Goal: Task Accomplishment & Management: Complete application form

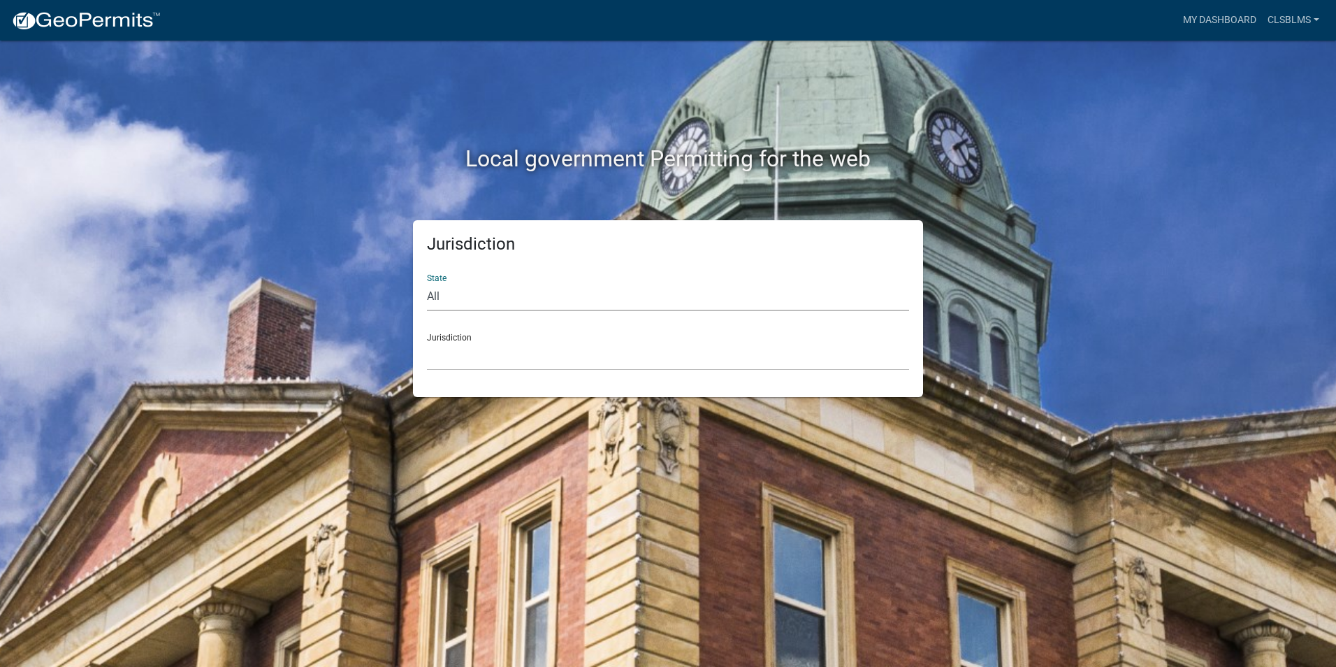
drag, startPoint x: 482, startPoint y: 291, endPoint x: 463, endPoint y: 300, distance: 20.3
click at [482, 291] on select "All [US_STATE] [US_STATE] [US_STATE] [US_STATE] [US_STATE] [US_STATE] [US_STATE…" at bounding box center [668, 296] width 482 height 29
select select "[US_STATE]"
click at [427, 282] on select "All [US_STATE] [US_STATE] [US_STATE] [US_STATE] [US_STATE] [US_STATE] [US_STATE…" at bounding box center [668, 296] width 482 height 29
click at [470, 356] on select "City of [GEOGRAPHIC_DATA], [US_STATE] City of [GEOGRAPHIC_DATA], [US_STATE] Cit…" at bounding box center [668, 356] width 482 height 29
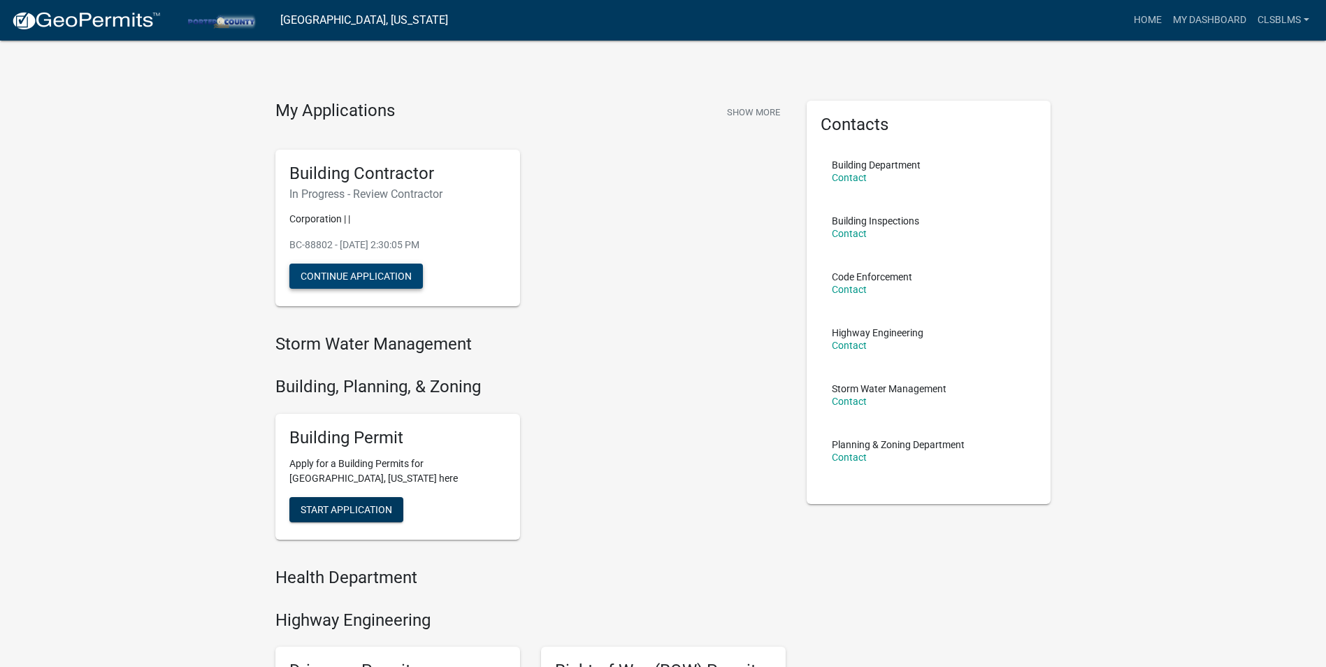
click at [380, 277] on button "Continue Application" at bounding box center [355, 275] width 133 height 25
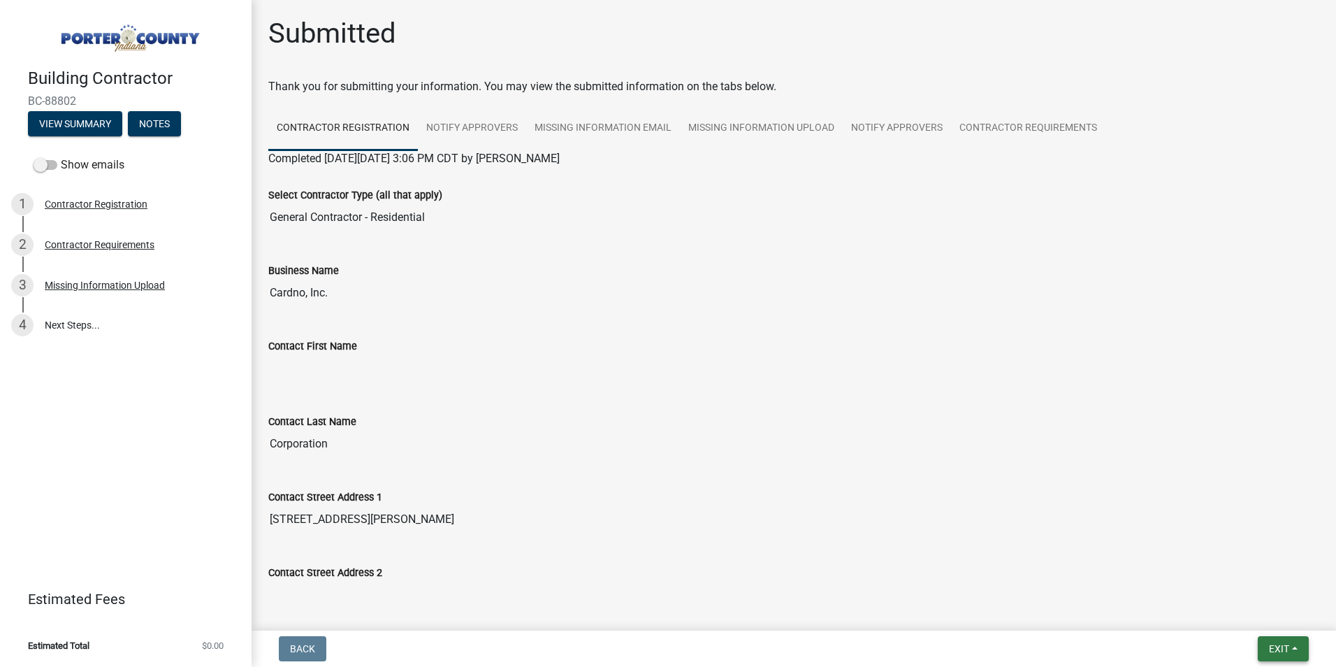
click at [1278, 644] on span "Exit" at bounding box center [1279, 648] width 20 height 11
click at [1252, 574] on button "Save" at bounding box center [1253, 579] width 112 height 34
click at [1298, 649] on button "Exit" at bounding box center [1283, 648] width 51 height 25
click at [1275, 616] on button "Save & Exit" at bounding box center [1253, 612] width 112 height 34
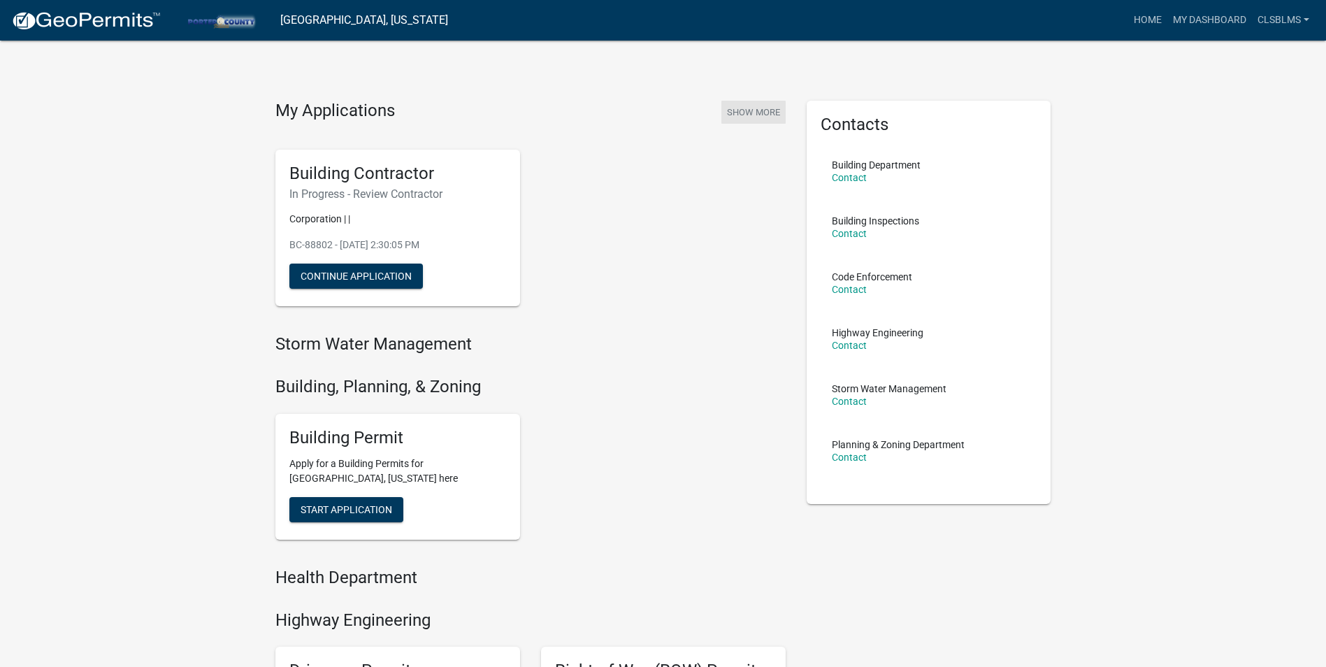
click at [763, 114] on button "Show More" at bounding box center [753, 112] width 64 height 23
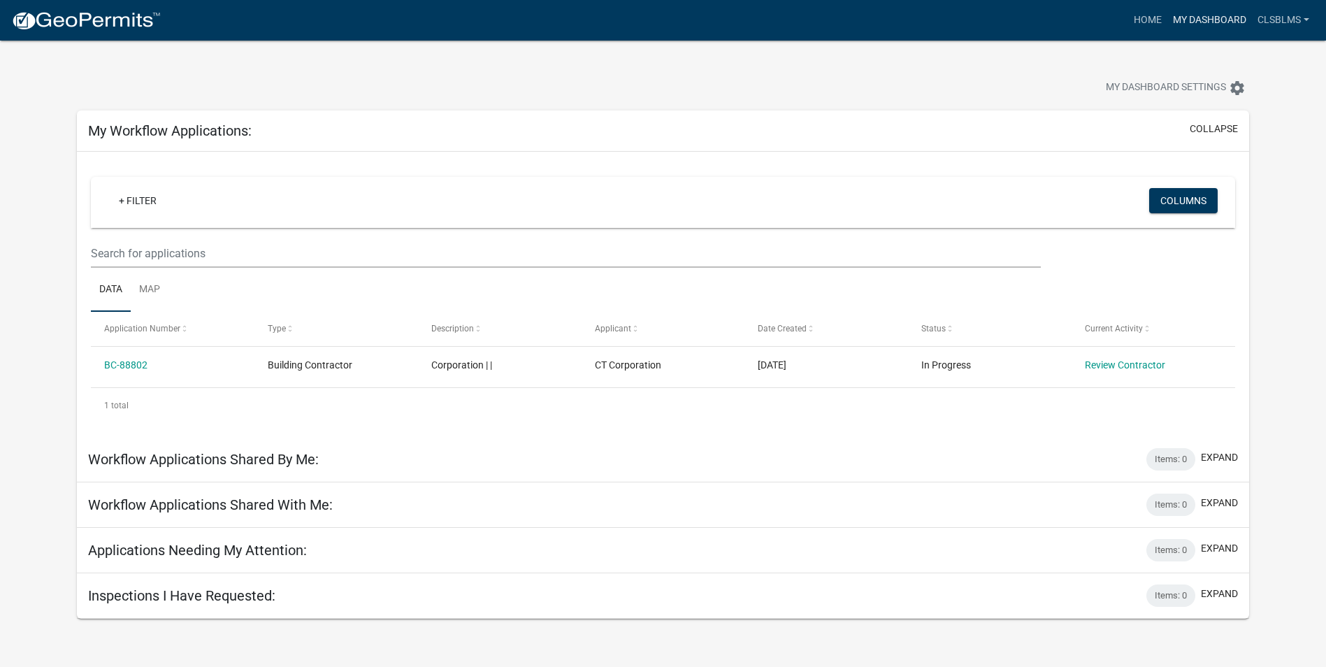
click at [1191, 20] on link "My Dashboard" at bounding box center [1209, 20] width 85 height 27
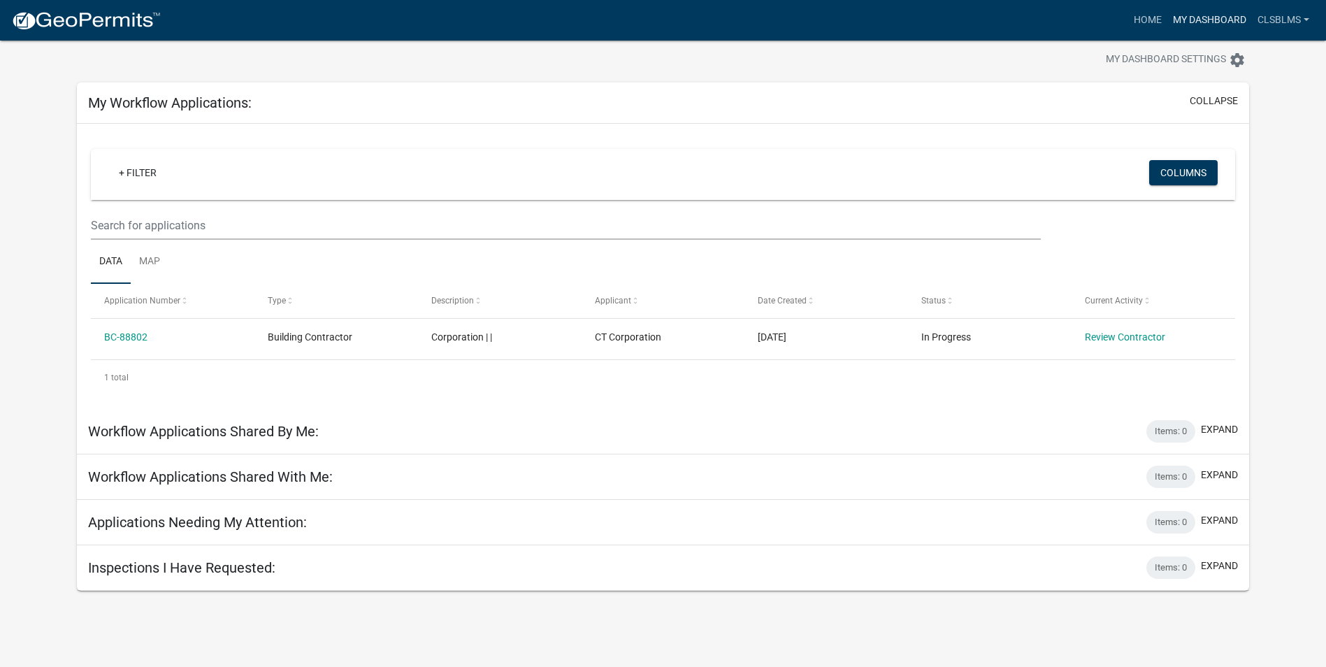
scroll to position [41, 0]
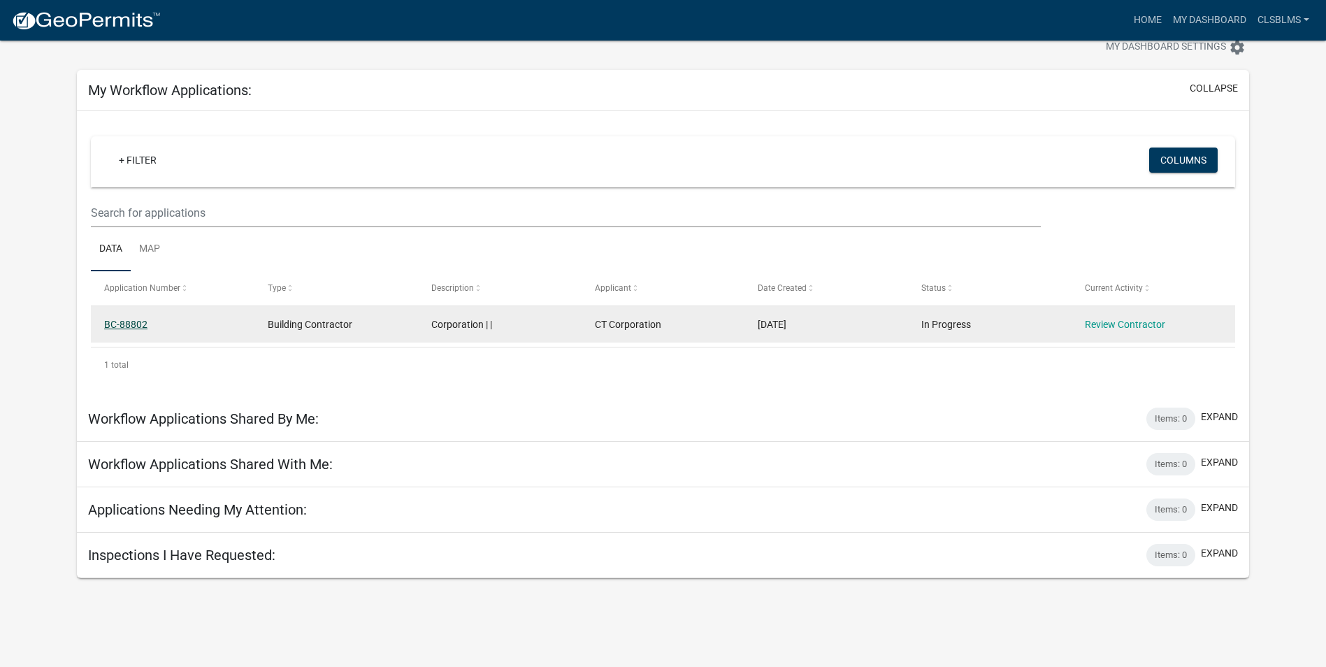
click at [132, 326] on link "BC-88802" at bounding box center [125, 324] width 43 height 11
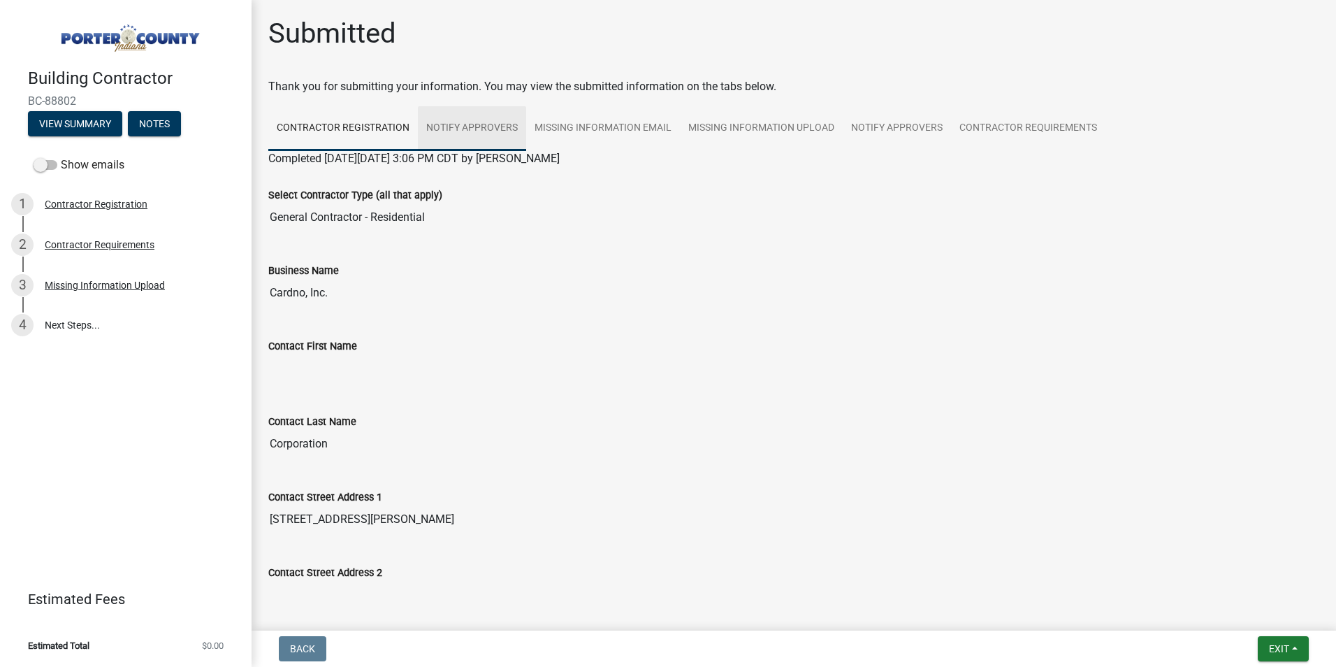
click at [478, 135] on link "Notify Approvers" at bounding box center [472, 128] width 108 height 45
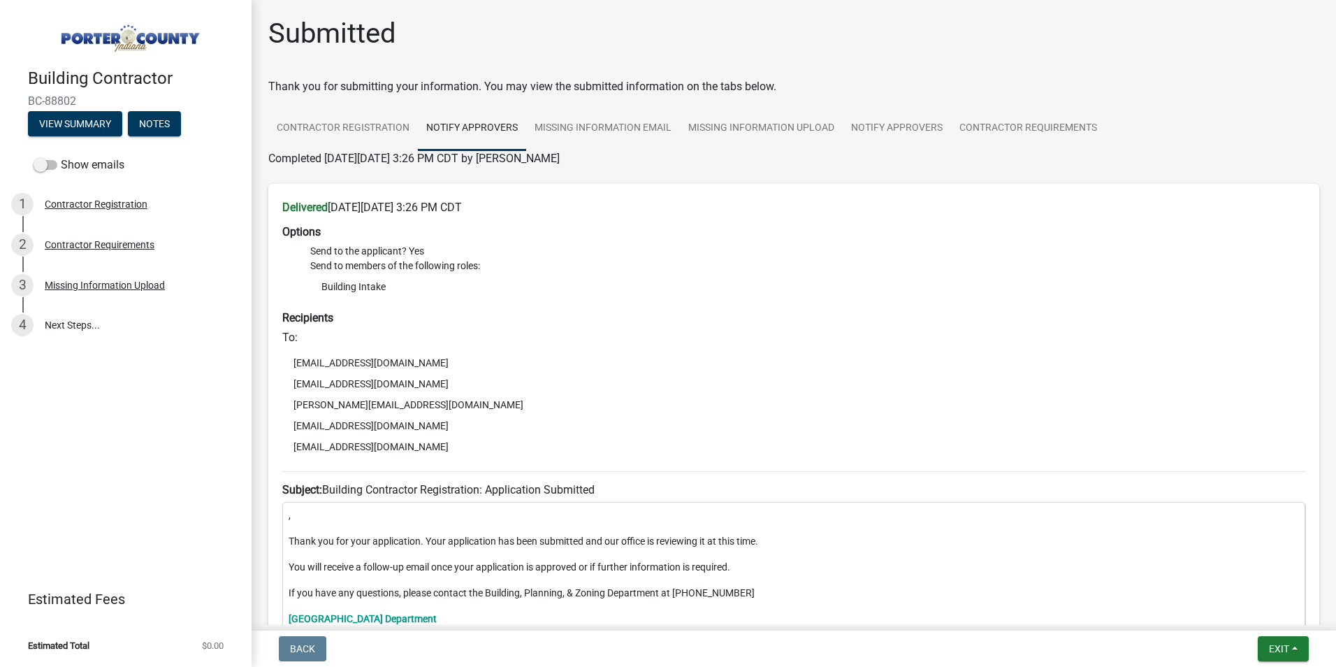
scroll to position [303, 0]
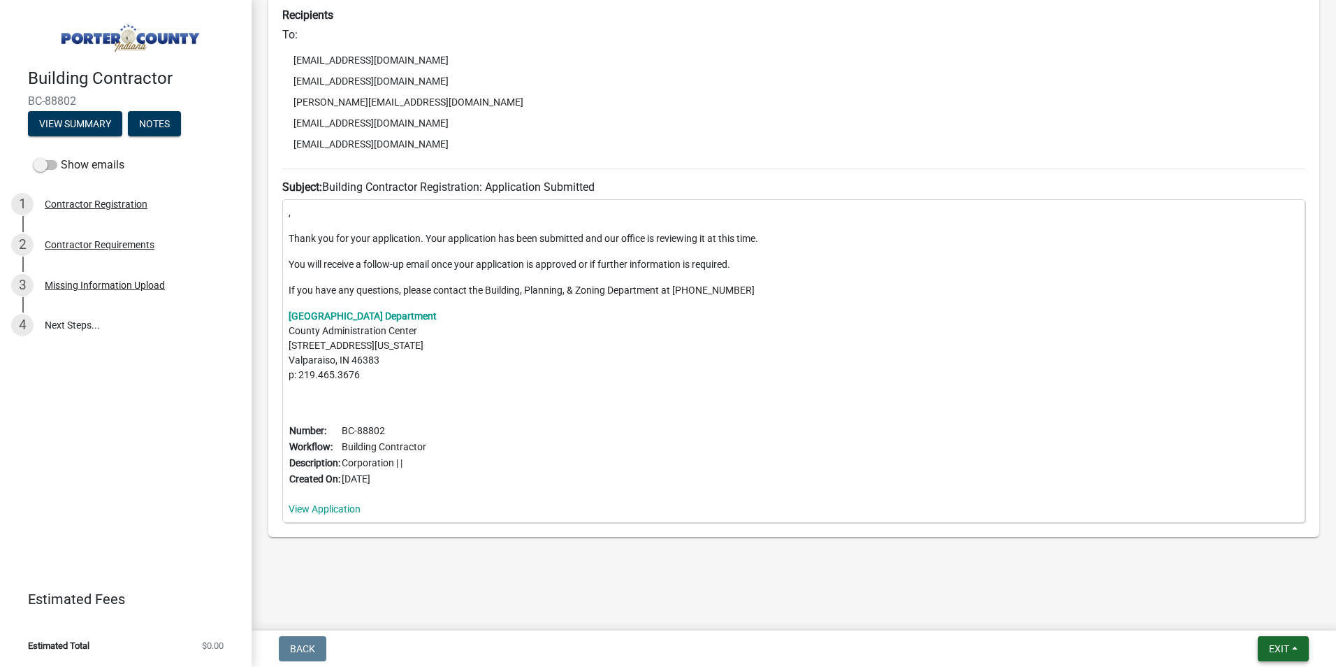
drag, startPoint x: 1287, startPoint y: 656, endPoint x: 1280, endPoint y: 646, distance: 11.0
click at [1285, 653] on button "Exit" at bounding box center [1283, 648] width 51 height 25
click at [1278, 614] on button "Save & Exit" at bounding box center [1253, 612] width 112 height 34
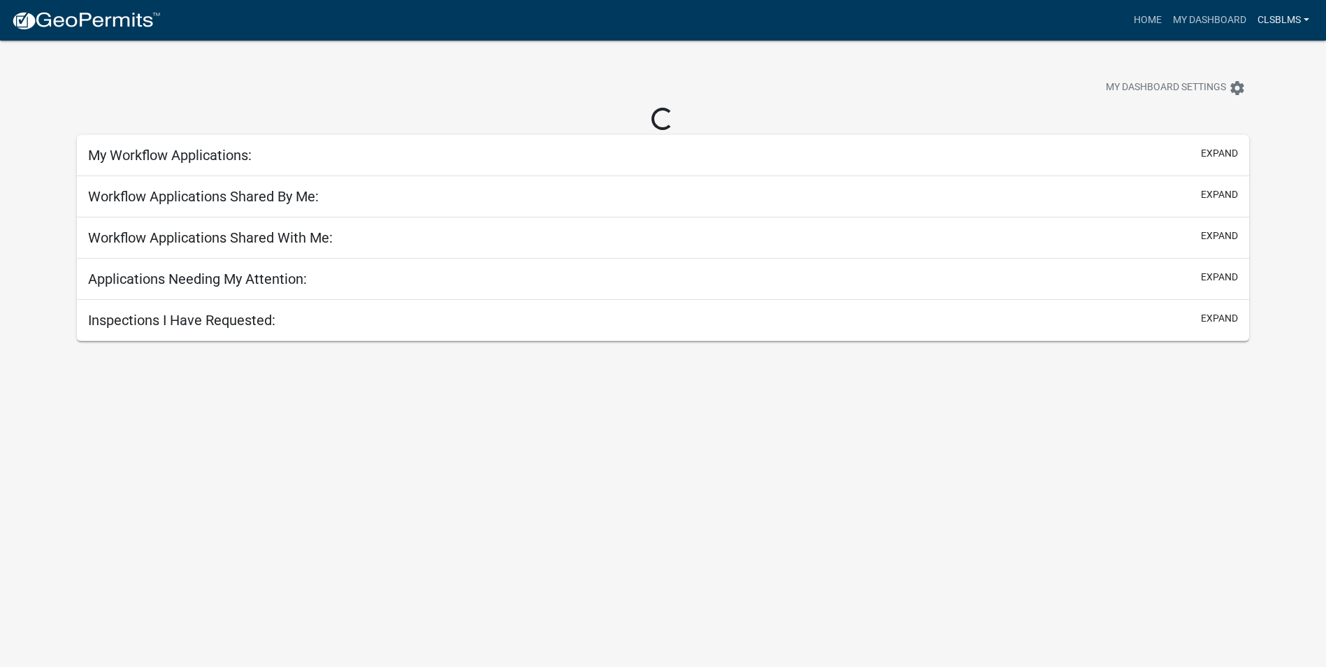
click at [1273, 8] on link "clsblms" at bounding box center [1283, 20] width 63 height 27
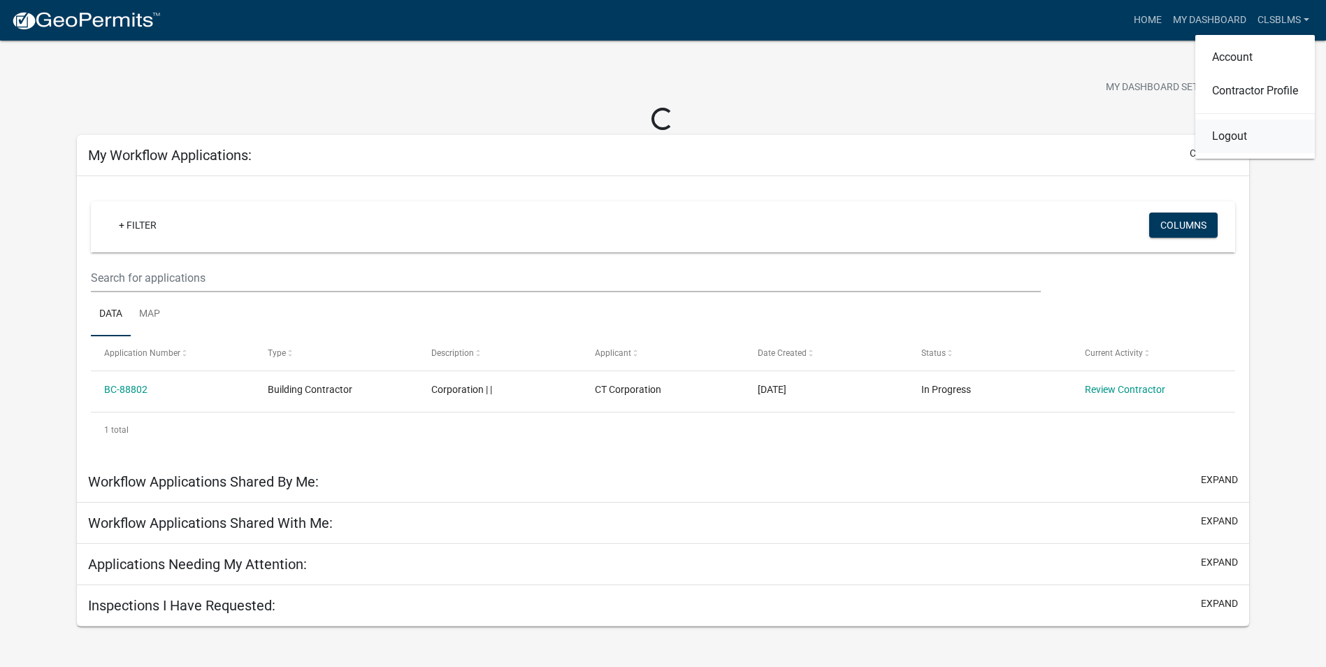
click at [1231, 124] on link "Logout" at bounding box center [1255, 137] width 120 height 34
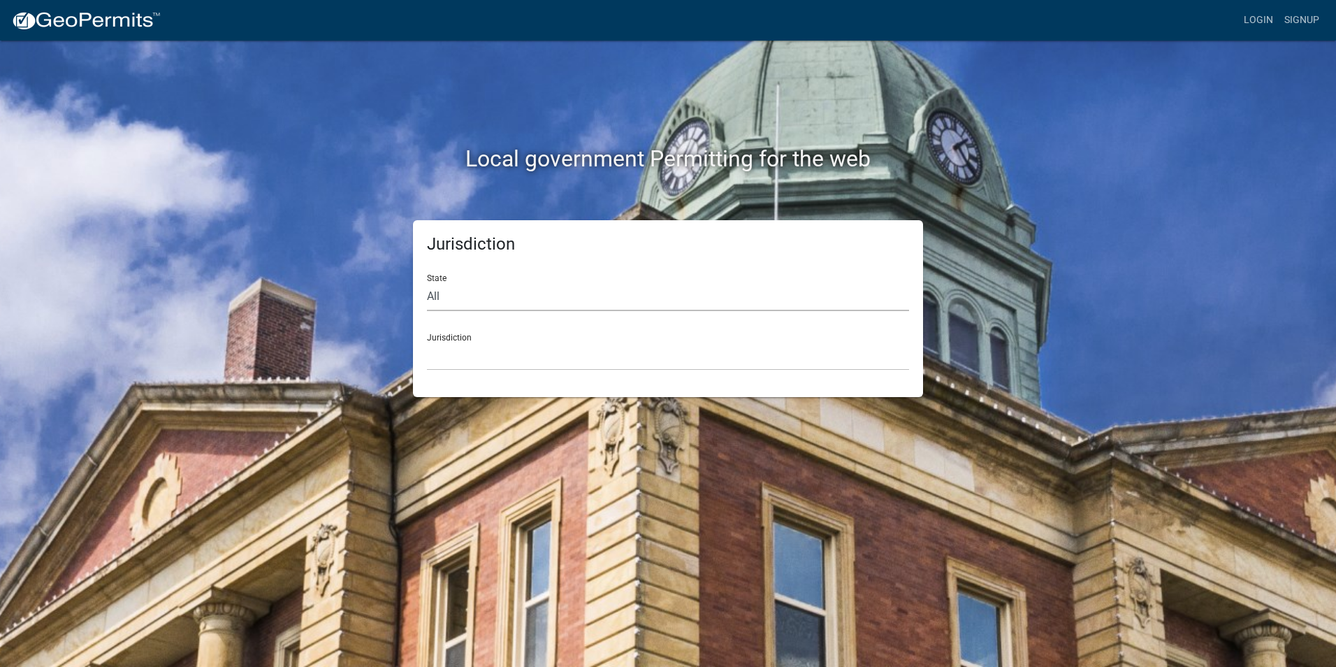
drag, startPoint x: 439, startPoint y: 294, endPoint x: 452, endPoint y: 298, distance: 14.2
click at [439, 294] on select "All [US_STATE] [US_STATE] [US_STATE] [US_STATE] [US_STATE] [US_STATE] [US_STATE…" at bounding box center [668, 296] width 482 height 29
select select "[US_STATE]"
click at [427, 282] on select "All [US_STATE] [US_STATE] [US_STATE] [US_STATE] [US_STATE] [US_STATE] [US_STATE…" at bounding box center [668, 296] width 482 height 29
click at [461, 356] on select "City of [GEOGRAPHIC_DATA], [US_STATE] City of [GEOGRAPHIC_DATA], [US_STATE] Cit…" at bounding box center [668, 356] width 482 height 29
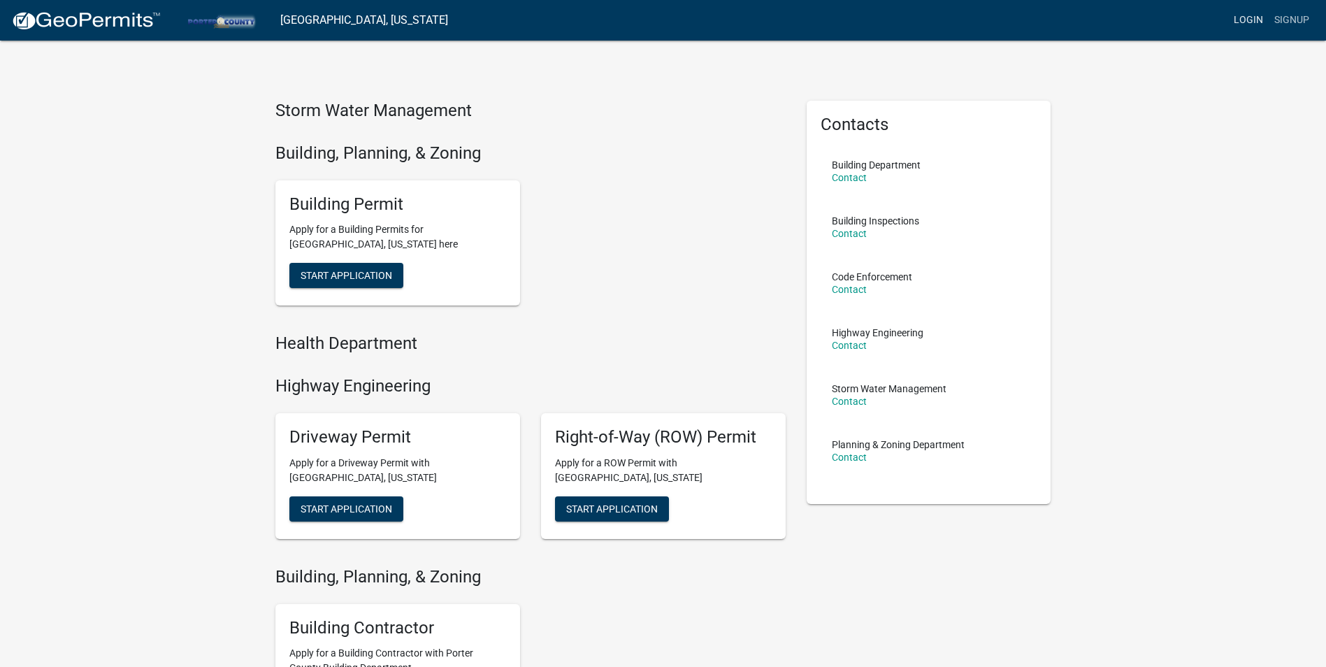
click at [1238, 15] on link "Login" at bounding box center [1248, 20] width 41 height 27
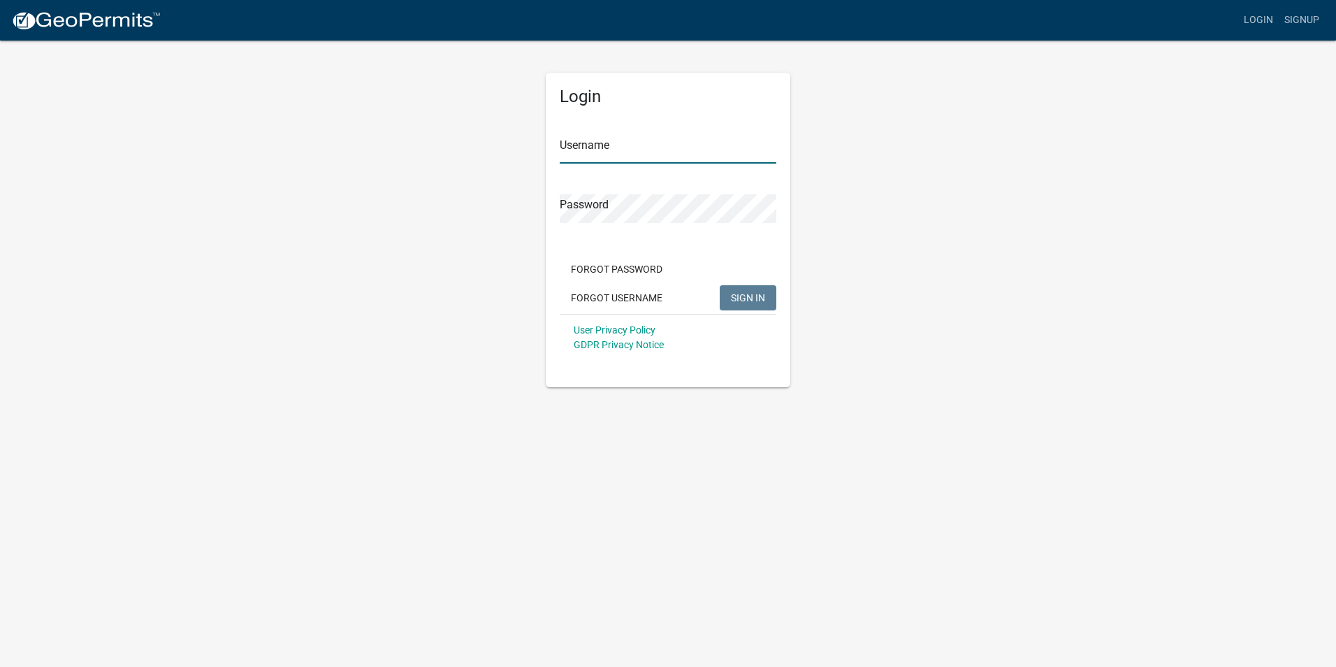
click at [644, 149] on input "Username" at bounding box center [668, 149] width 217 height 29
paste input "[EMAIL_ADDRESS][DOMAIN_NAME]"
type input "[EMAIL_ADDRESS][DOMAIN_NAME]"
click at [747, 294] on span "SIGN IN" at bounding box center [748, 296] width 34 height 11
